Goal: Task Accomplishment & Management: Manage account settings

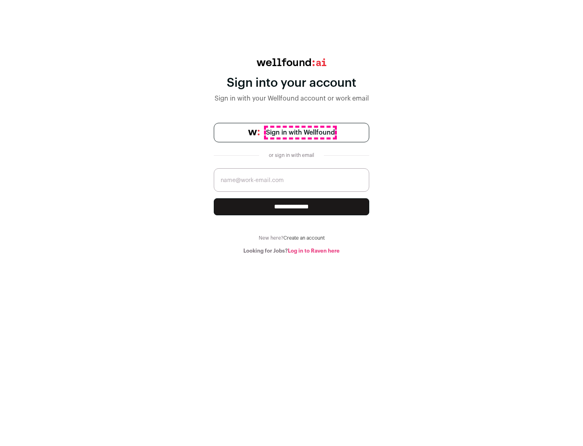
click at [300, 132] on span "Sign in with Wellfound" at bounding box center [300, 133] width 69 height 10
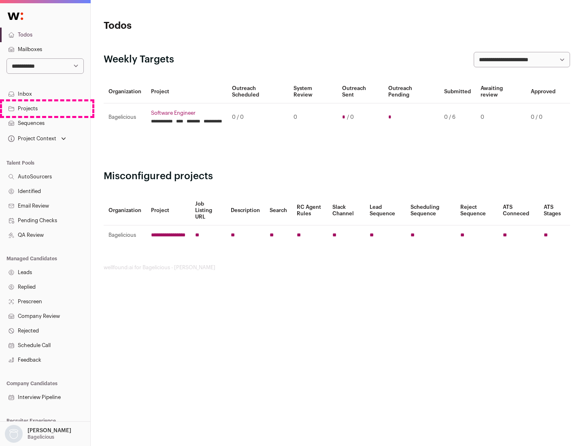
click at [45, 108] on link "Projects" at bounding box center [45, 108] width 90 height 15
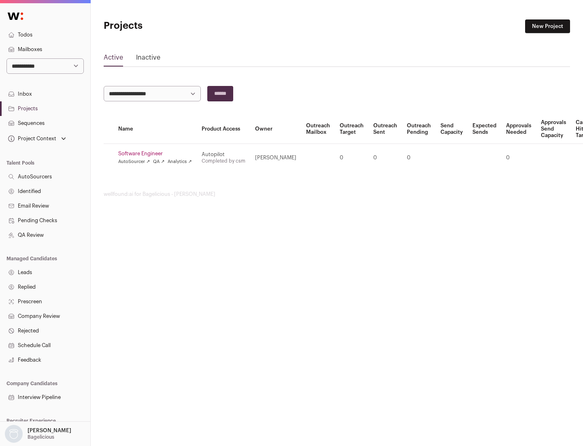
click at [158, 154] on link "Software Engineer" at bounding box center [155, 153] width 74 height 6
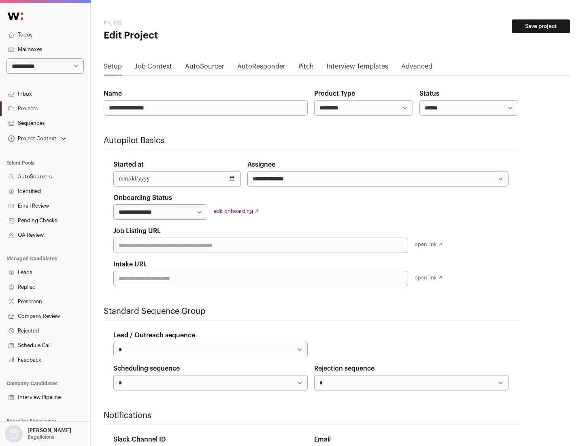
click at [541, 26] on button "Save project" at bounding box center [541, 26] width 58 height 14
